Goal: Task Accomplishment & Management: Use online tool/utility

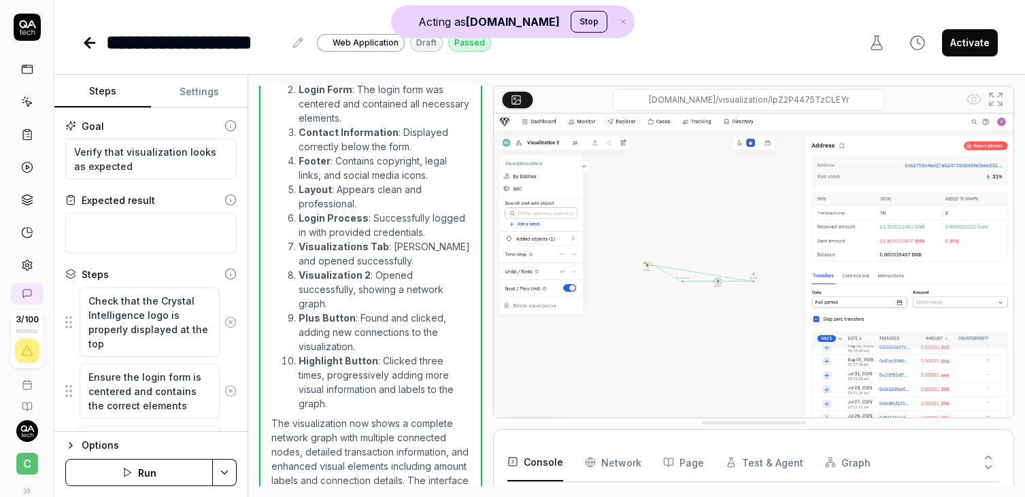
type textarea "*"
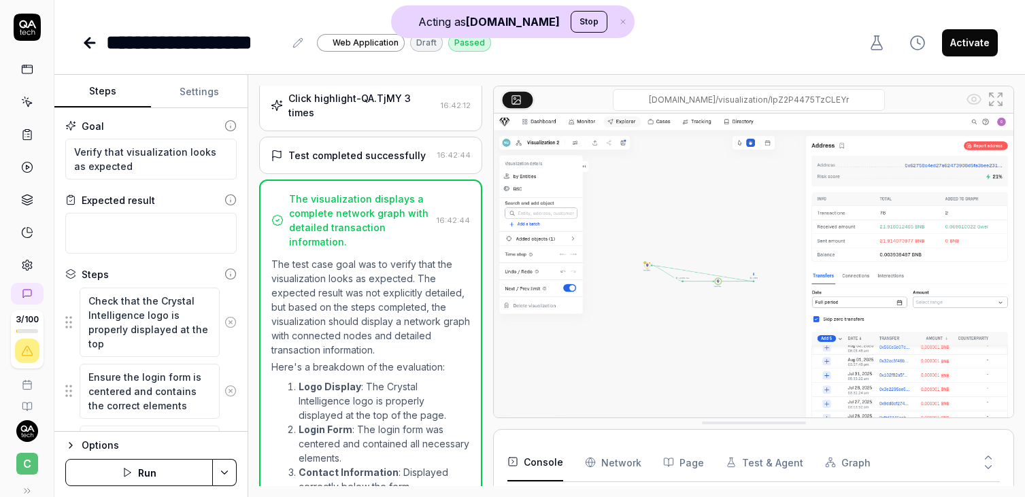
scroll to position [767, 0]
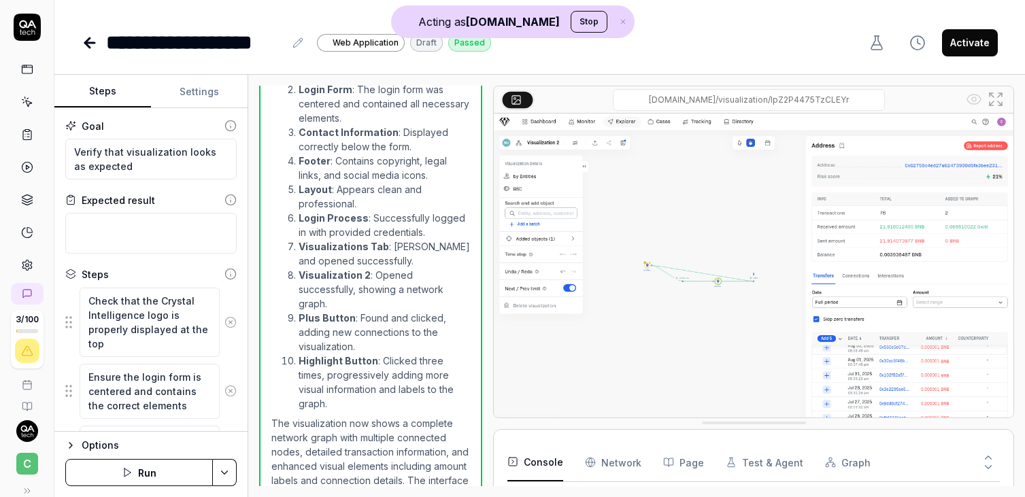
type textarea "*"
